Goal: Transaction & Acquisition: Purchase product/service

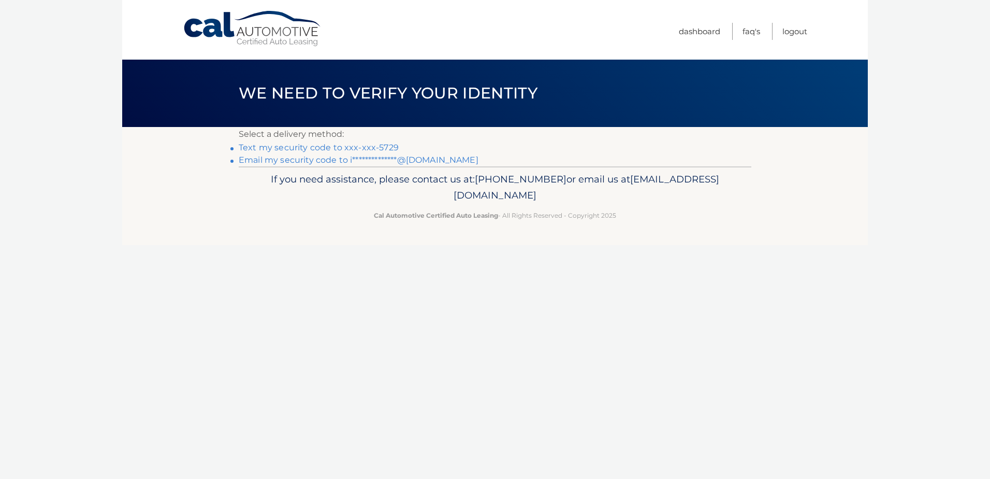
click at [342, 161] on link "**********" at bounding box center [359, 160] width 240 height 10
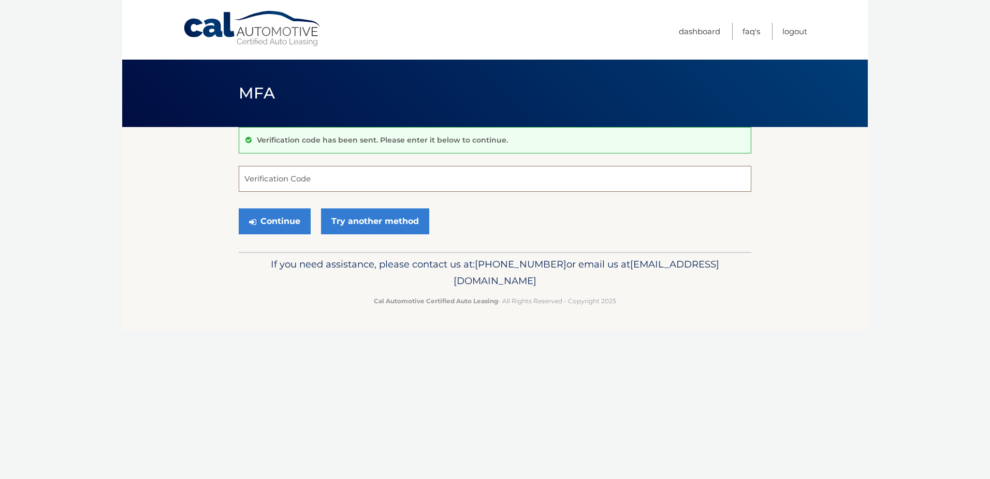
click at [324, 174] on input "Verification Code" at bounding box center [495, 179] width 513 height 26
type input "832448"
click at [261, 221] on button "Continue" at bounding box center [275, 221] width 72 height 26
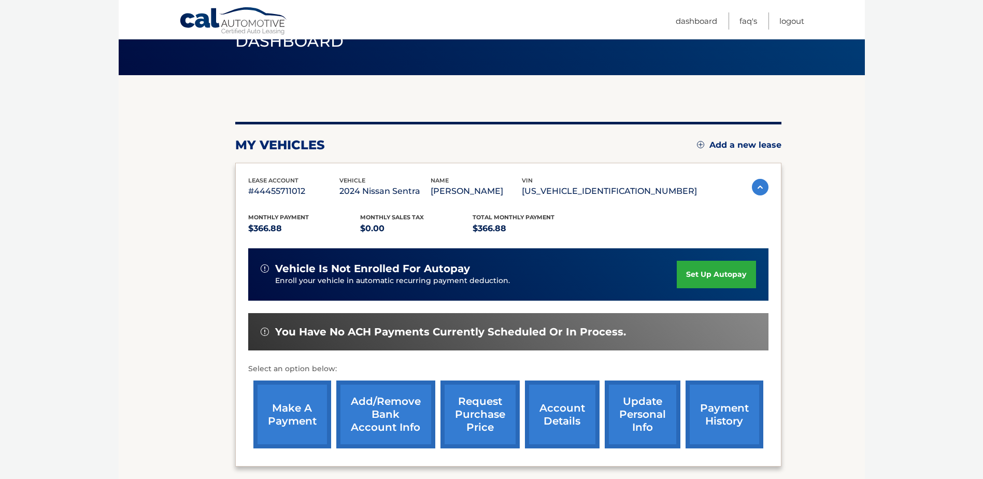
scroll to position [149, 0]
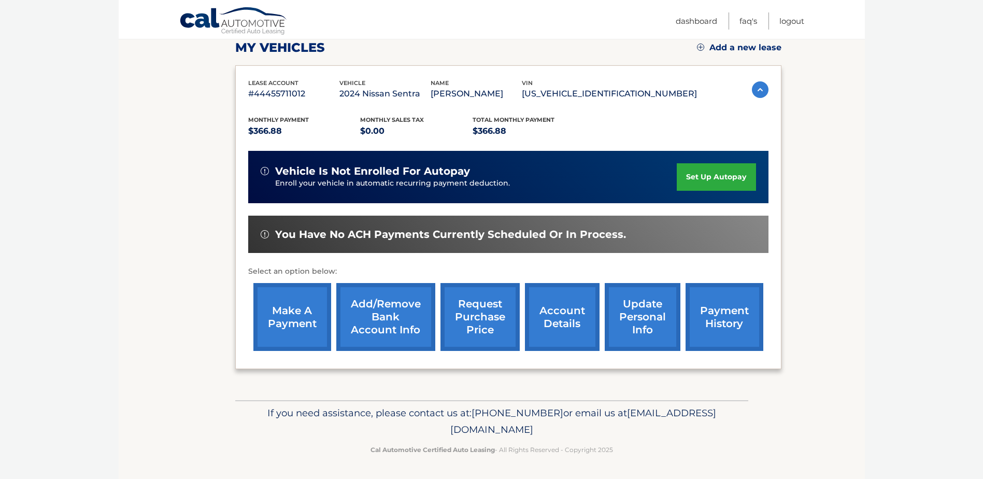
click at [298, 304] on link "make a payment" at bounding box center [292, 317] width 78 height 68
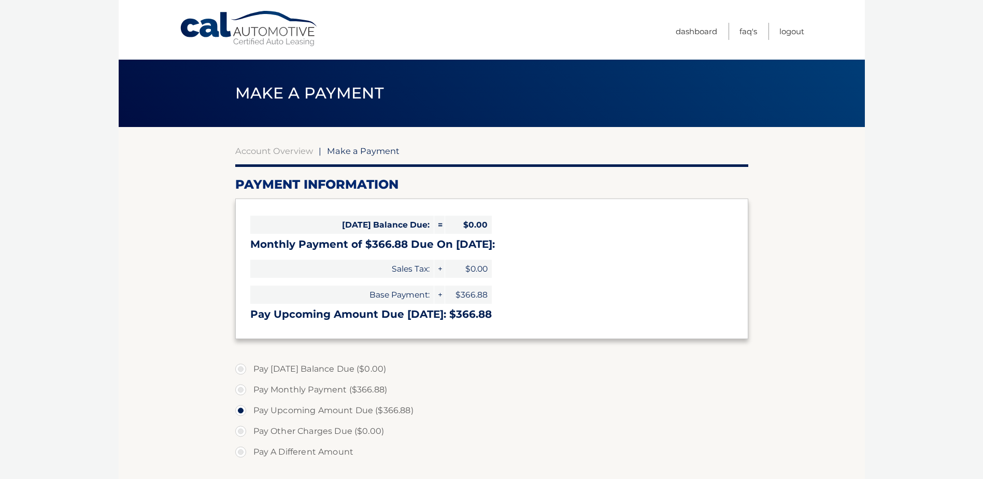
select select "ZDBiNmY0MDctMDUzNS00ZDU2LWI4MzktNjk0YTdiNTNmMjdi"
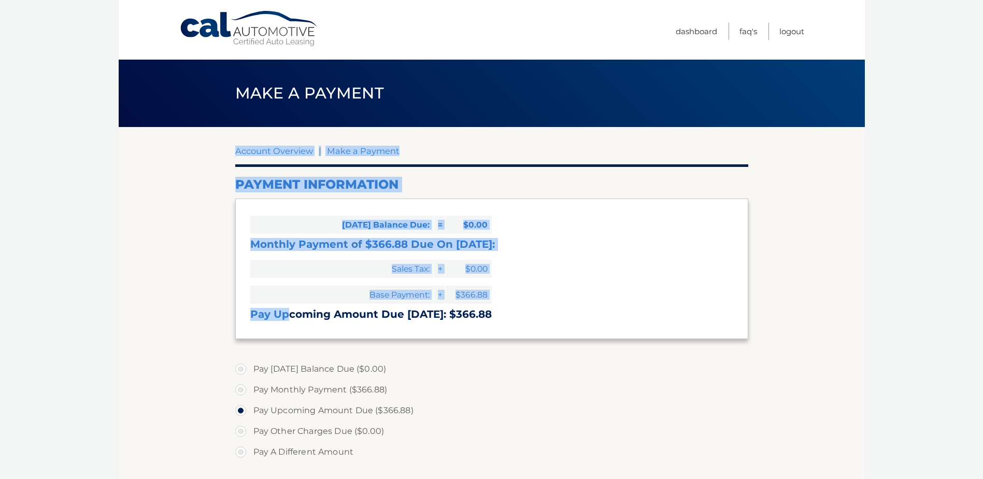
drag, startPoint x: 0, startPoint y: 0, endPoint x: 128, endPoint y: 315, distance: 340.1
click at [128, 315] on section "Account Overview | Make a Payment Payment Information [DATE] Balance Due: = $0.…" at bounding box center [492, 394] width 746 height 535
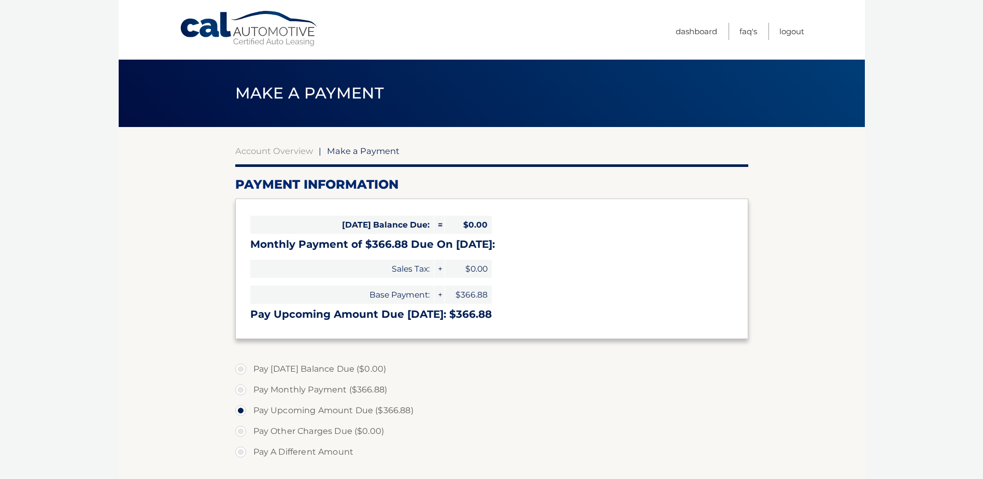
click at [131, 312] on section "Account Overview | Make a Payment Payment Information Today's Balance Due: = $0…" at bounding box center [492, 394] width 746 height 535
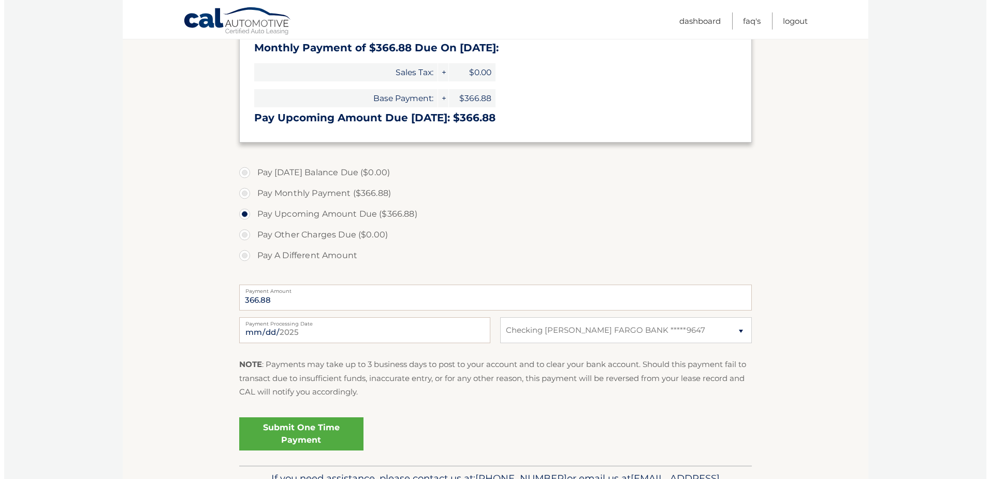
scroll to position [259, 0]
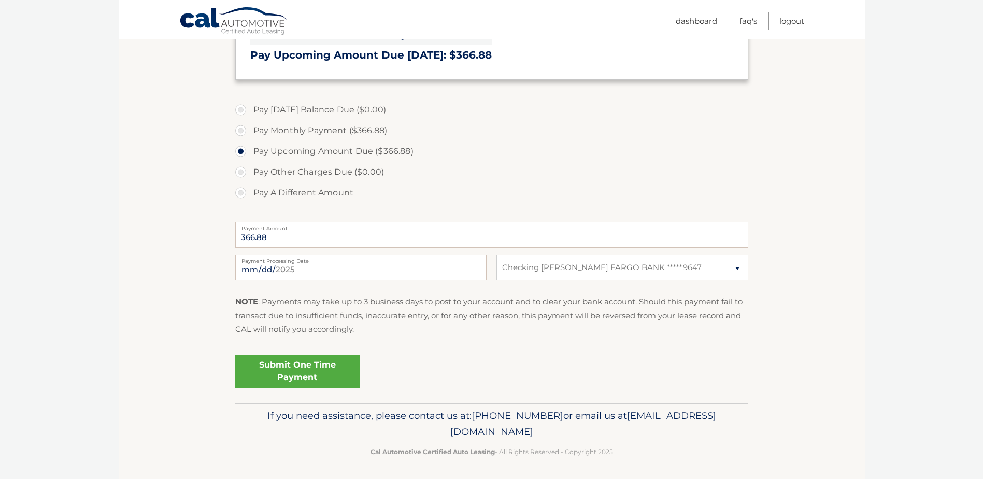
click at [297, 370] on link "Submit One Time Payment" at bounding box center [297, 370] width 124 height 33
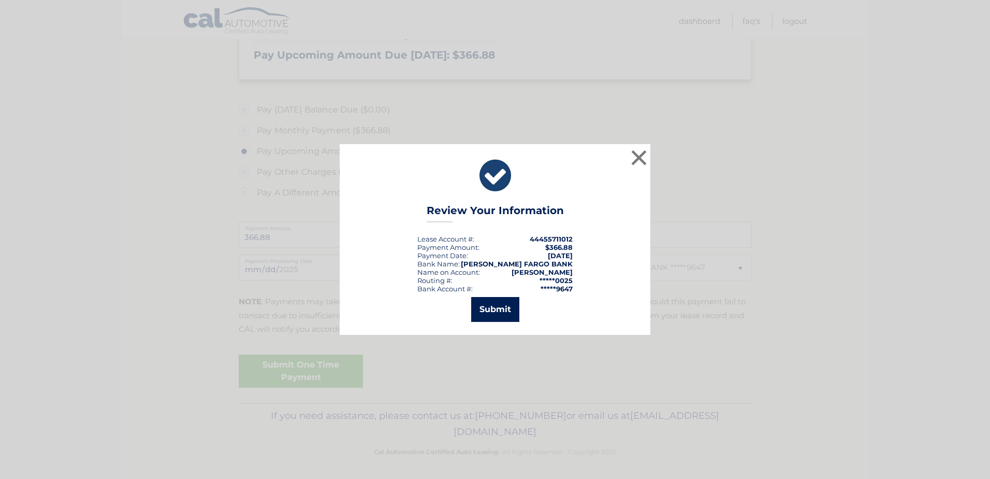
click at [505, 310] on button "Submit" at bounding box center [495, 309] width 48 height 25
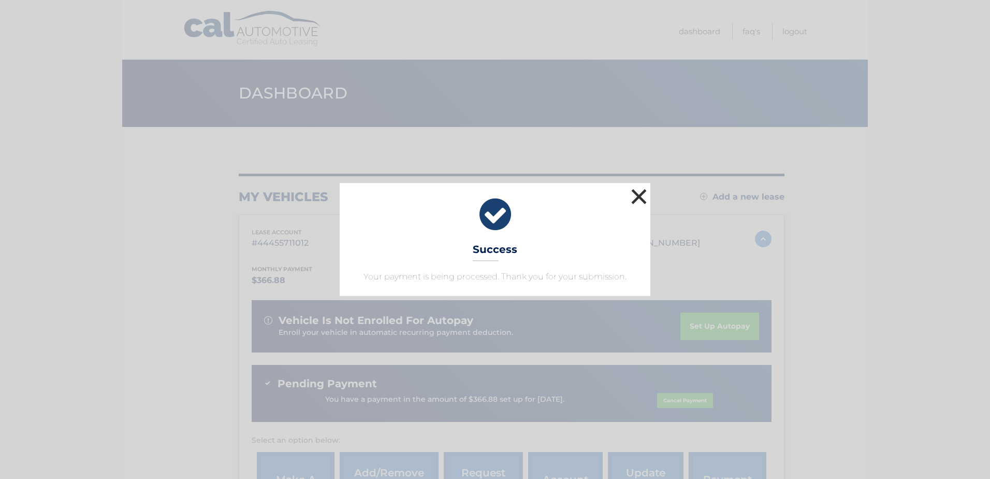
click at [638, 198] on button "×" at bounding box center [639, 196] width 21 height 21
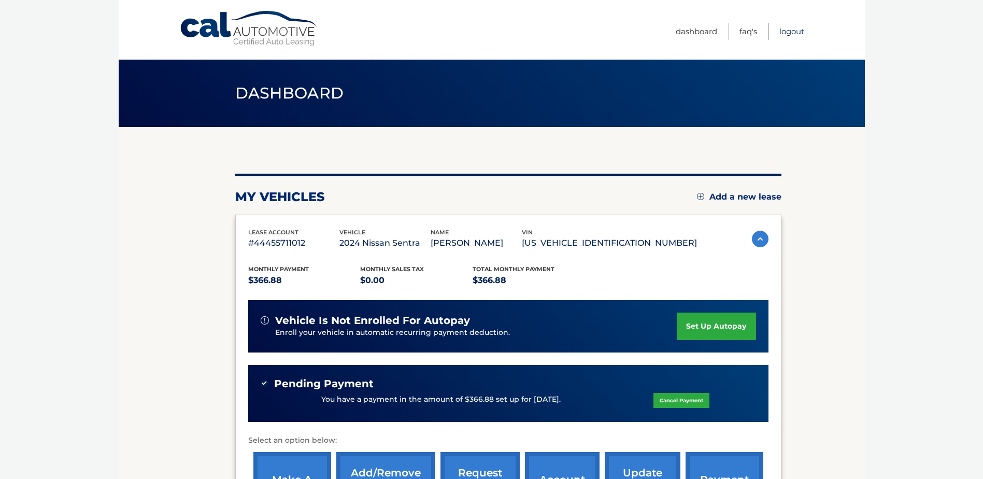
click at [793, 39] on link "Logout" at bounding box center [791, 31] width 25 height 17
